Goal: Check status: Check status

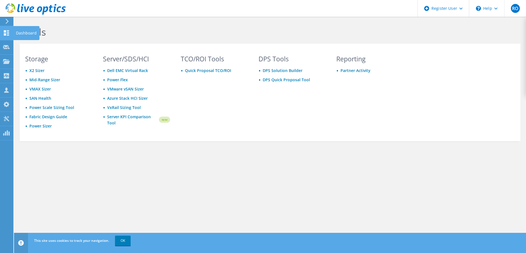
click at [7, 33] on icon at bounding box center [6, 32] width 7 height 5
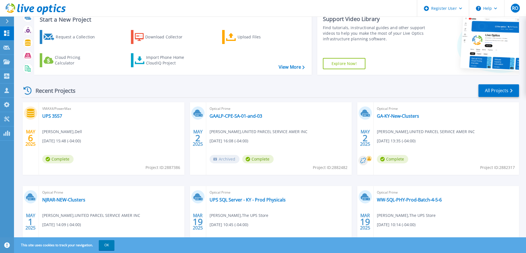
scroll to position [13, 0]
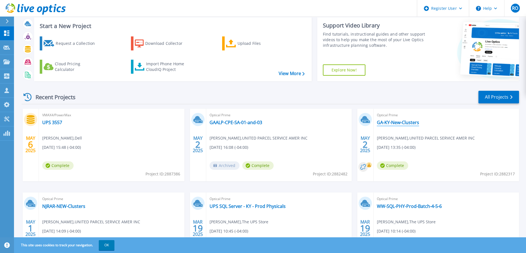
click at [392, 120] on link "GA-KY-New-Clusters" at bounding box center [398, 122] width 42 height 6
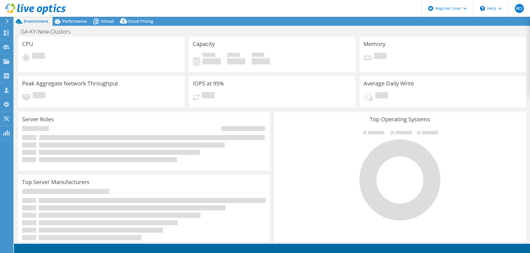
select select "USEast"
select select "USD"
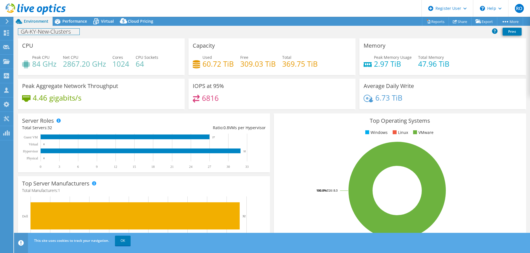
click at [53, 32] on h1 "GA-KY-New-Clusters" at bounding box center [48, 32] width 61 height 6
click at [83, 20] on span "Performance" at bounding box center [74, 20] width 25 height 5
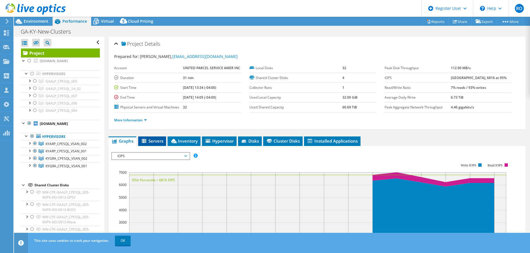
click at [153, 142] on span "Servers" at bounding box center [152, 141] width 22 height 6
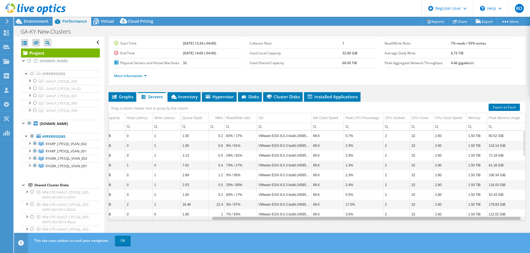
drag, startPoint x: 404, startPoint y: 218, endPoint x: 518, endPoint y: 223, distance: 114.8
click at [518, 223] on body "RO Dell User Raphael Opeyemi [EMAIL_ADDRESS][PERSON_NAME][DOMAIN_NAME] Dell My …" at bounding box center [265, 126] width 530 height 253
click at [467, 81] on div "More Information" at bounding box center [317, 76] width 406 height 16
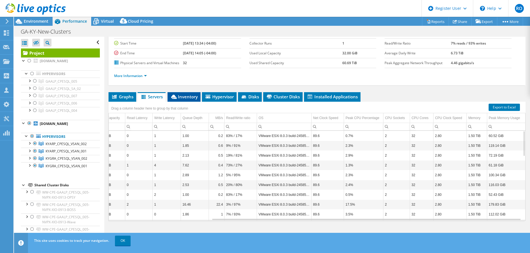
click at [190, 101] on li "Inventory" at bounding box center [184, 97] width 33 height 10
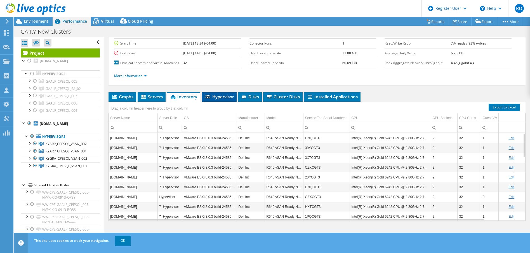
click at [221, 95] on span "Hypervisor" at bounding box center [219, 97] width 29 height 6
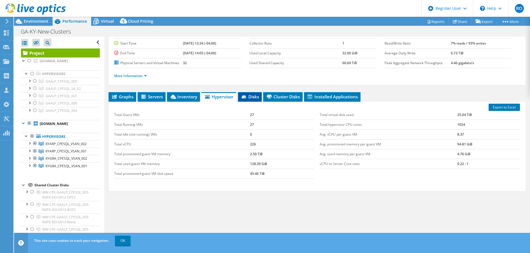
click at [256, 97] on span "Disks" at bounding box center [250, 97] width 18 height 6
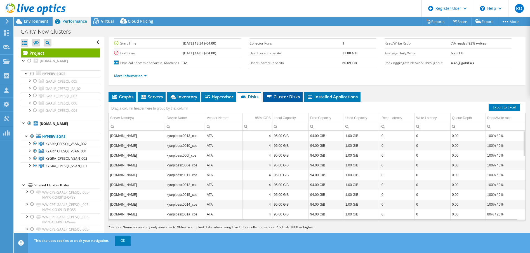
click at [283, 93] on li "Cluster Disks" at bounding box center [282, 97] width 39 height 10
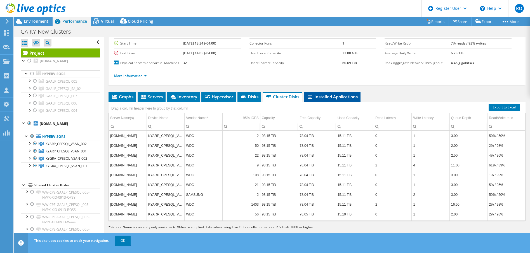
click at [335, 96] on span "Installed Applications" at bounding box center [332, 97] width 51 height 6
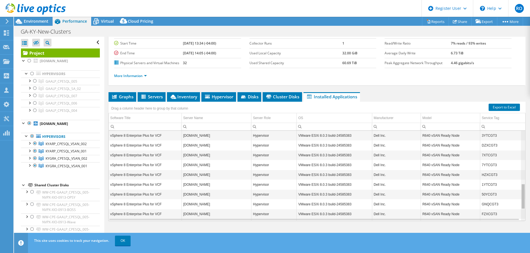
scroll to position [226, 0]
drag, startPoint x: 520, startPoint y: 148, endPoint x: 519, endPoint y: 222, distance: 74.4
click at [519, 222] on body "RO Dell User Raphael Opeyemi [EMAIL_ADDRESS][PERSON_NAME][DOMAIN_NAME] Dell My …" at bounding box center [265, 126] width 530 height 253
